Goal: Task Accomplishment & Management: Manage account settings

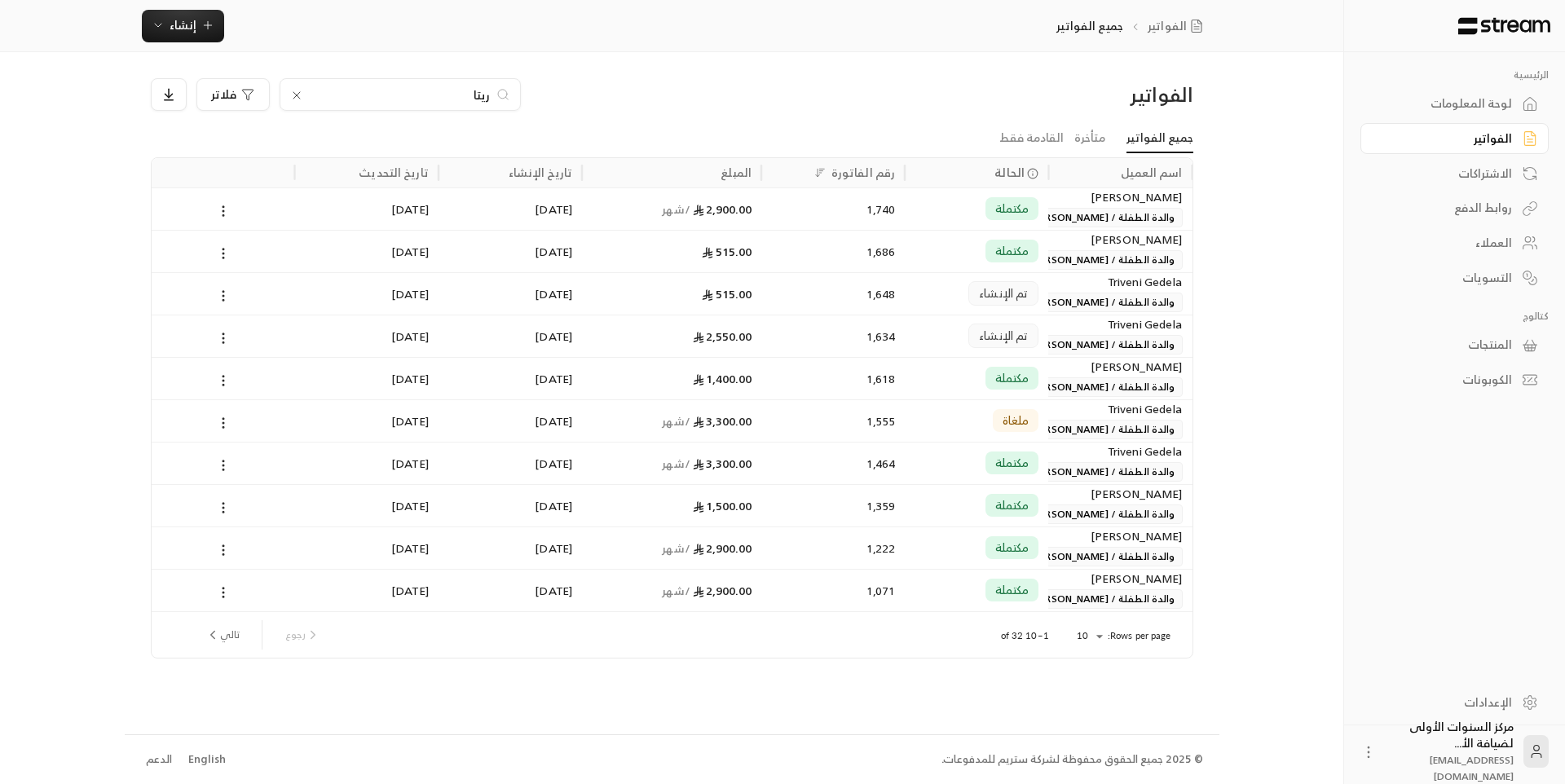
click at [480, 98] on input "ريتا" at bounding box center [400, 94] width 181 height 18
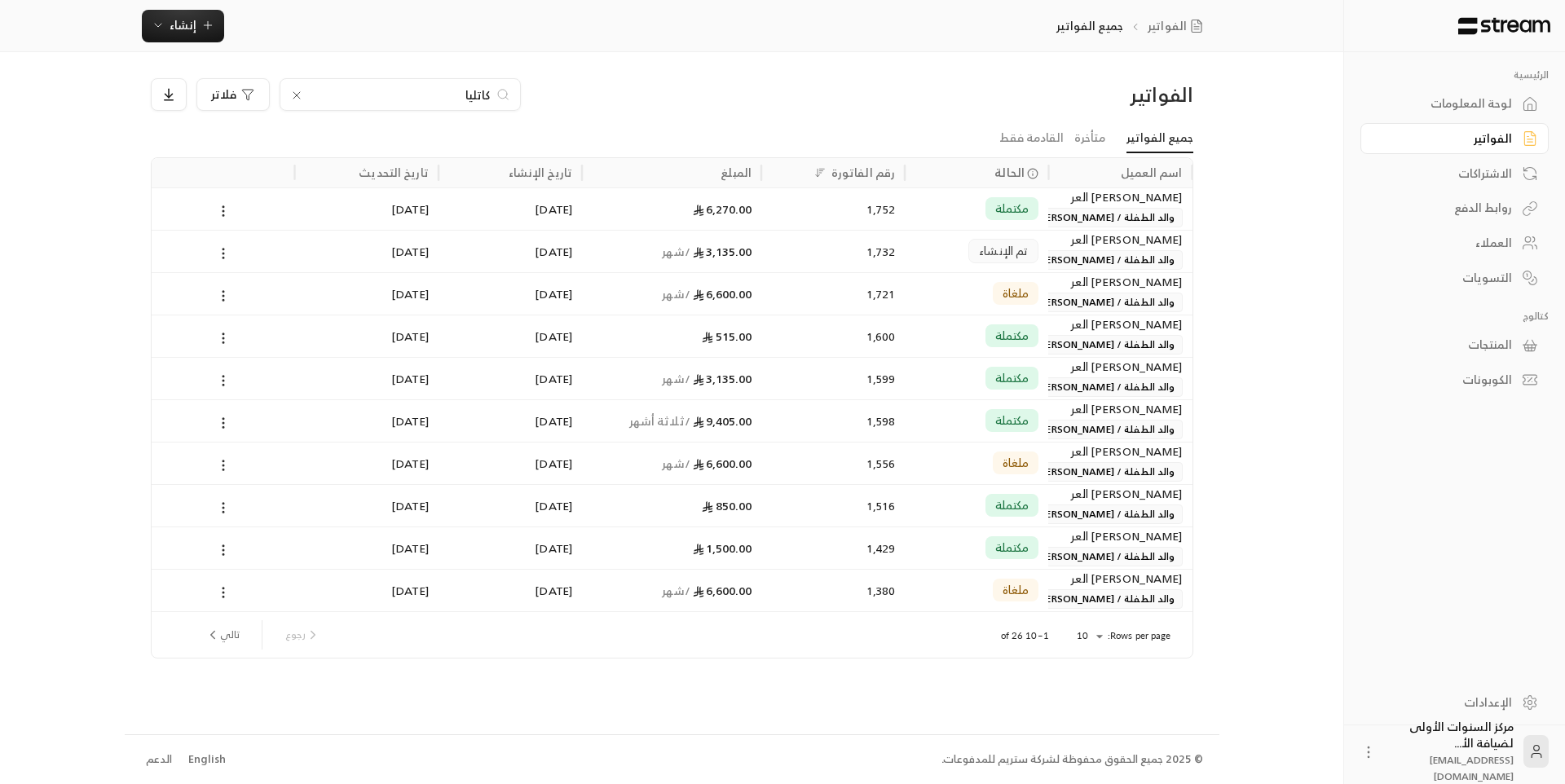
type input "كاتليا"
click at [1003, 216] on span "مكتملة" at bounding box center [1012, 208] width 34 height 16
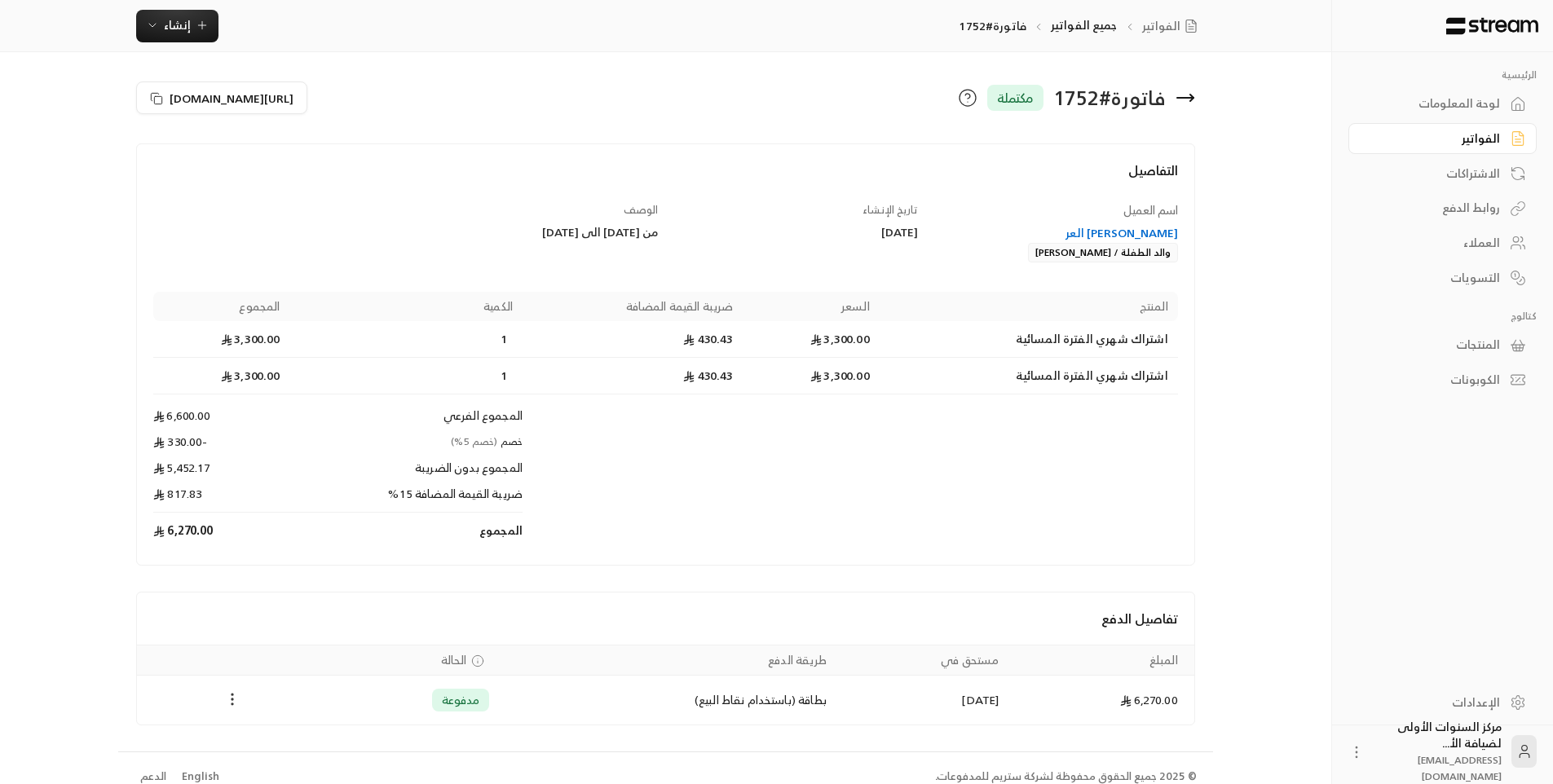
click at [229, 704] on icon "Payments" at bounding box center [233, 699] width 16 height 16
click at [273, 723] on li "تحميل الفاتورة" at bounding box center [272, 723] width 84 height 30
